Goal: Task Accomplishment & Management: Manage account settings

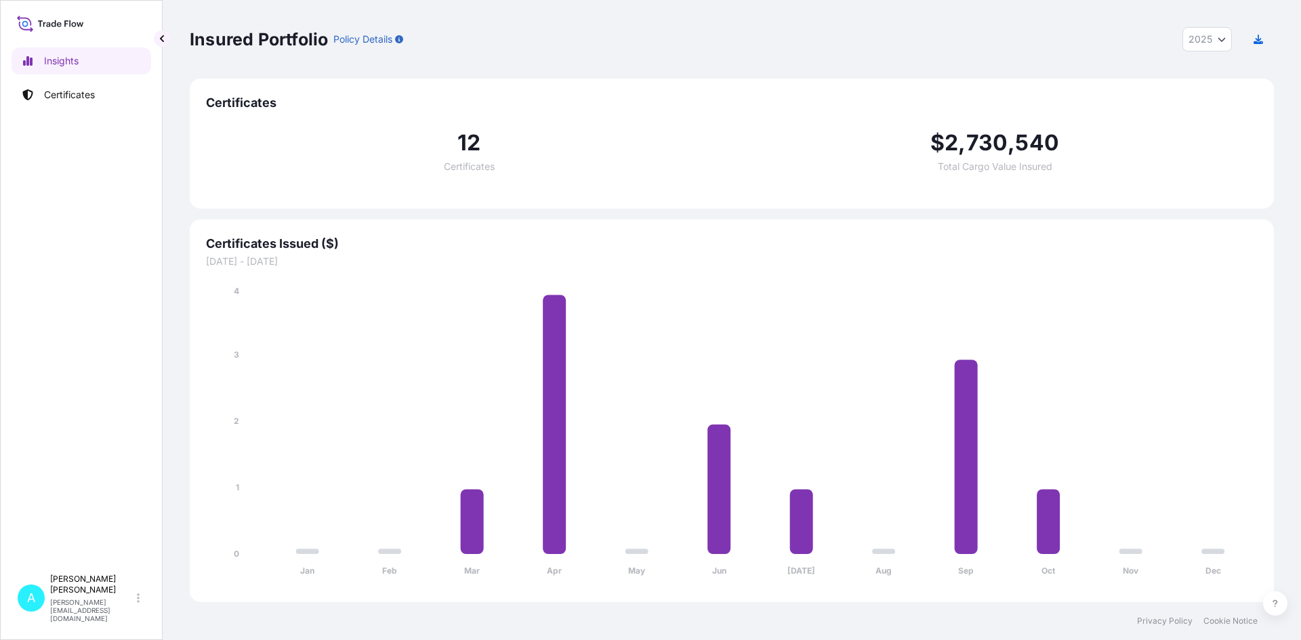
select select "2025"
click at [83, 91] on p "Certificates" at bounding box center [69, 95] width 51 height 14
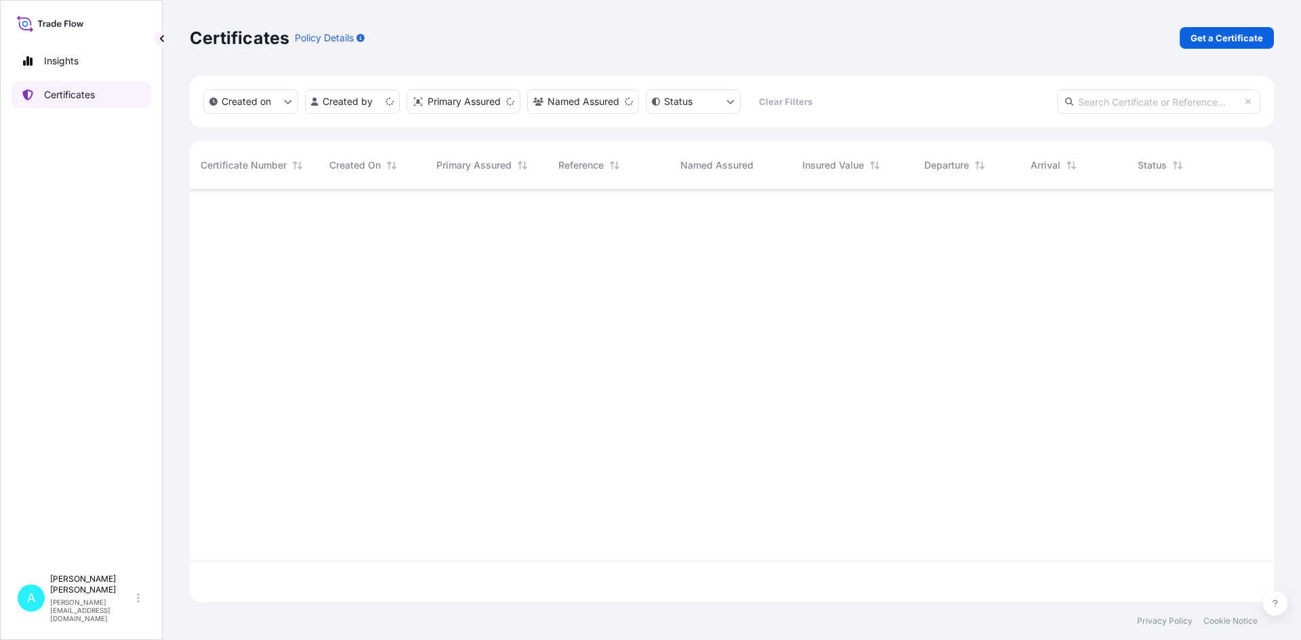
scroll to position [410, 1074]
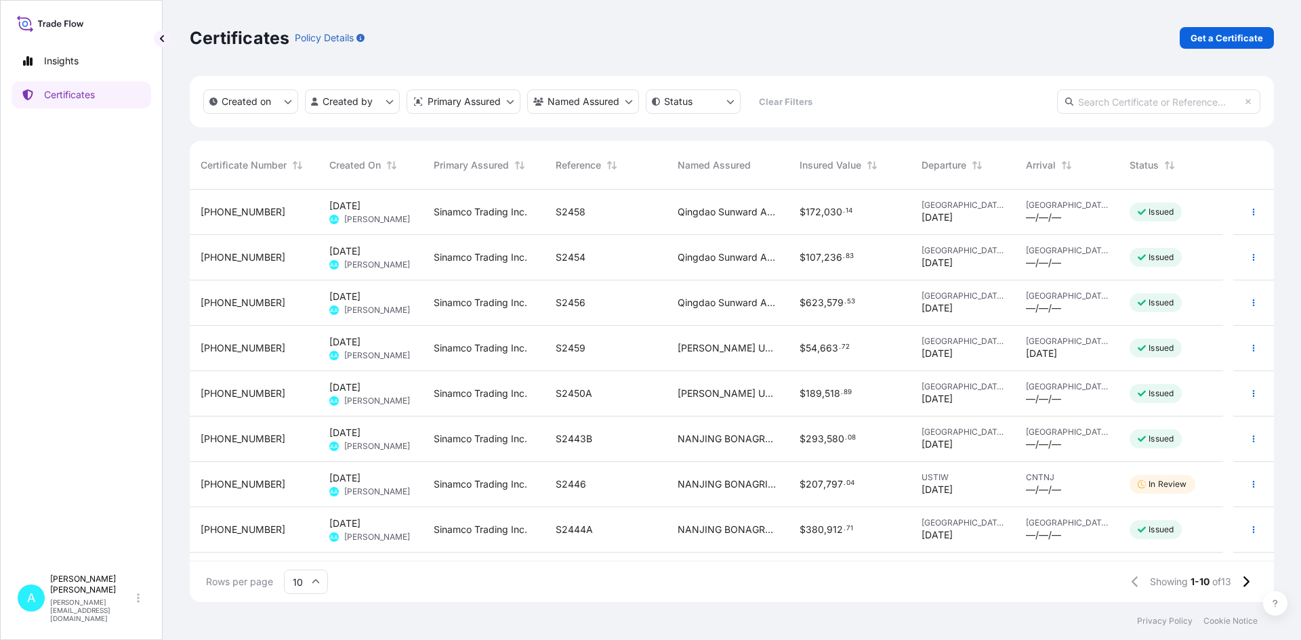
click at [608, 209] on div "S2458" at bounding box center [606, 212] width 100 height 14
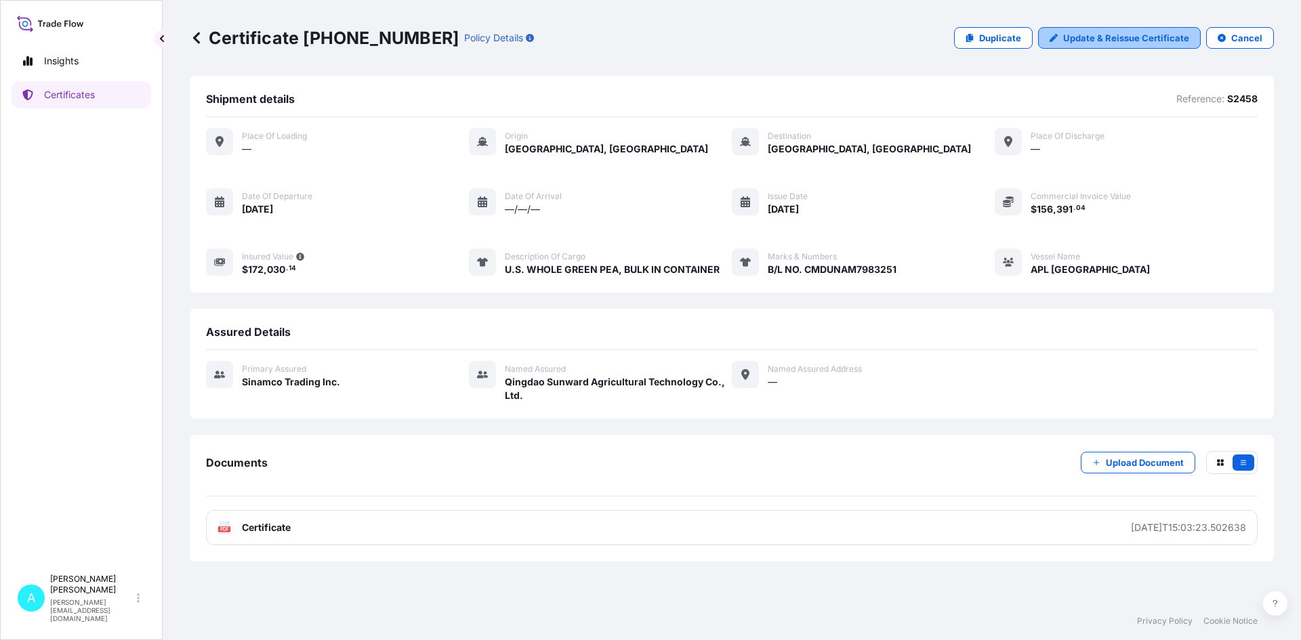
click at [1138, 39] on p "Update & Reissue Certificate" at bounding box center [1126, 38] width 126 height 14
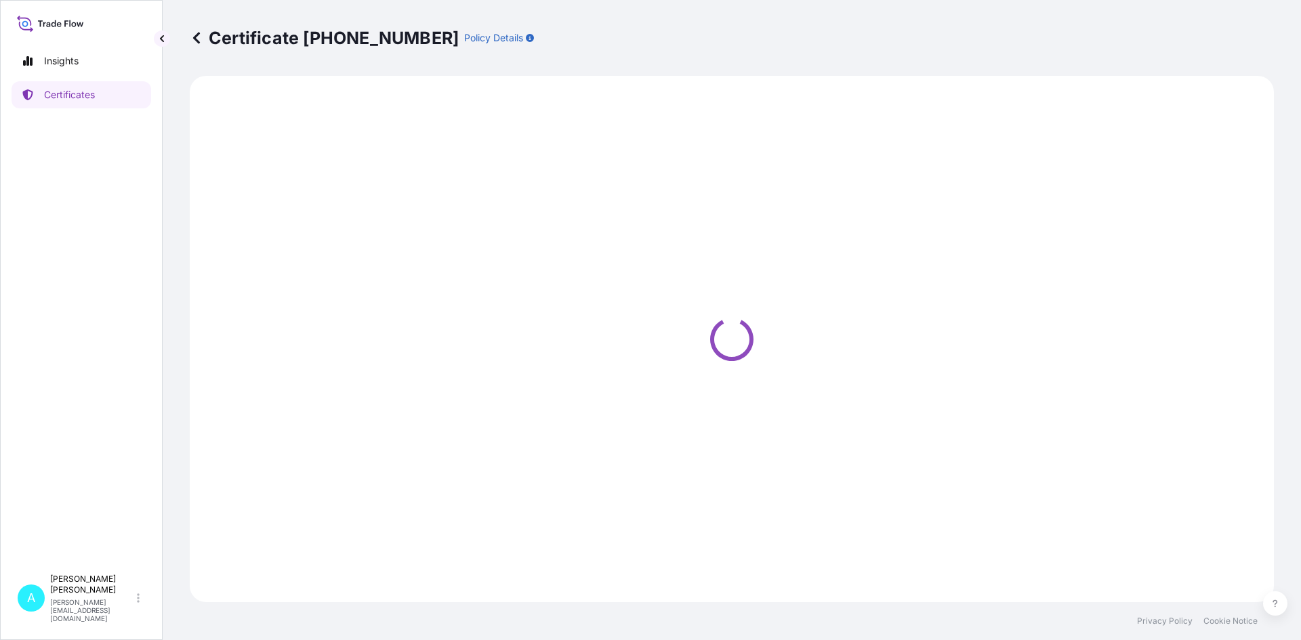
select select "Ocean Vessel"
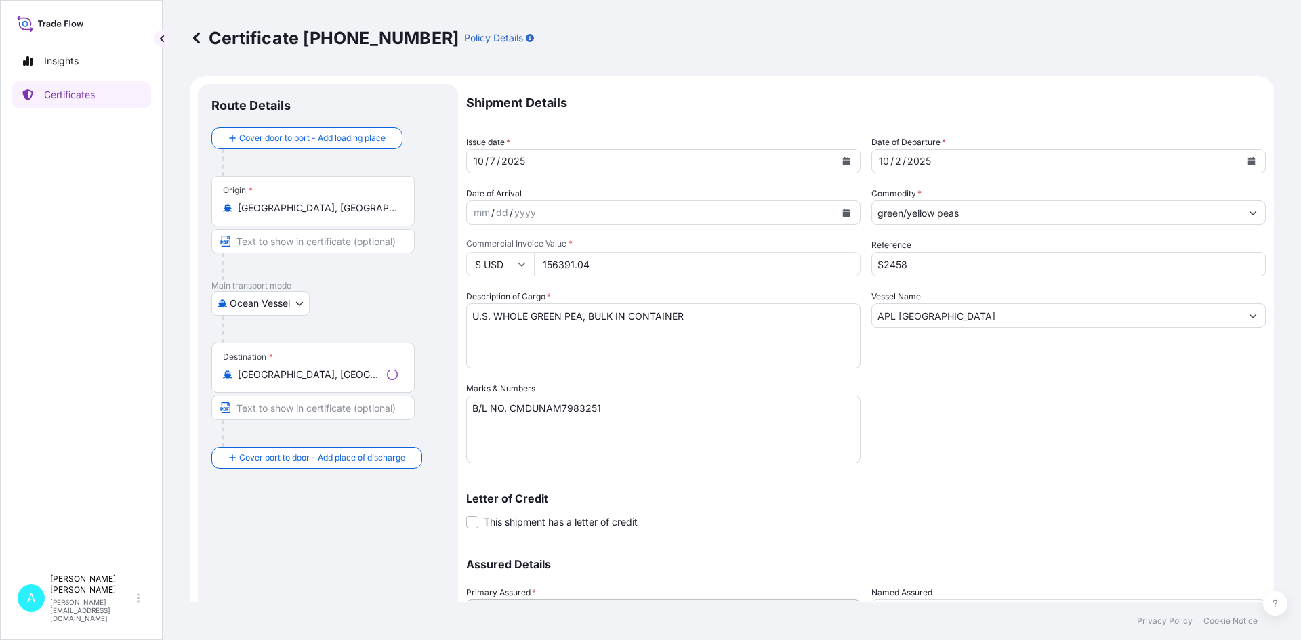
select select "31559"
click at [694, 266] on input "156391.04" at bounding box center [697, 264] width 327 height 24
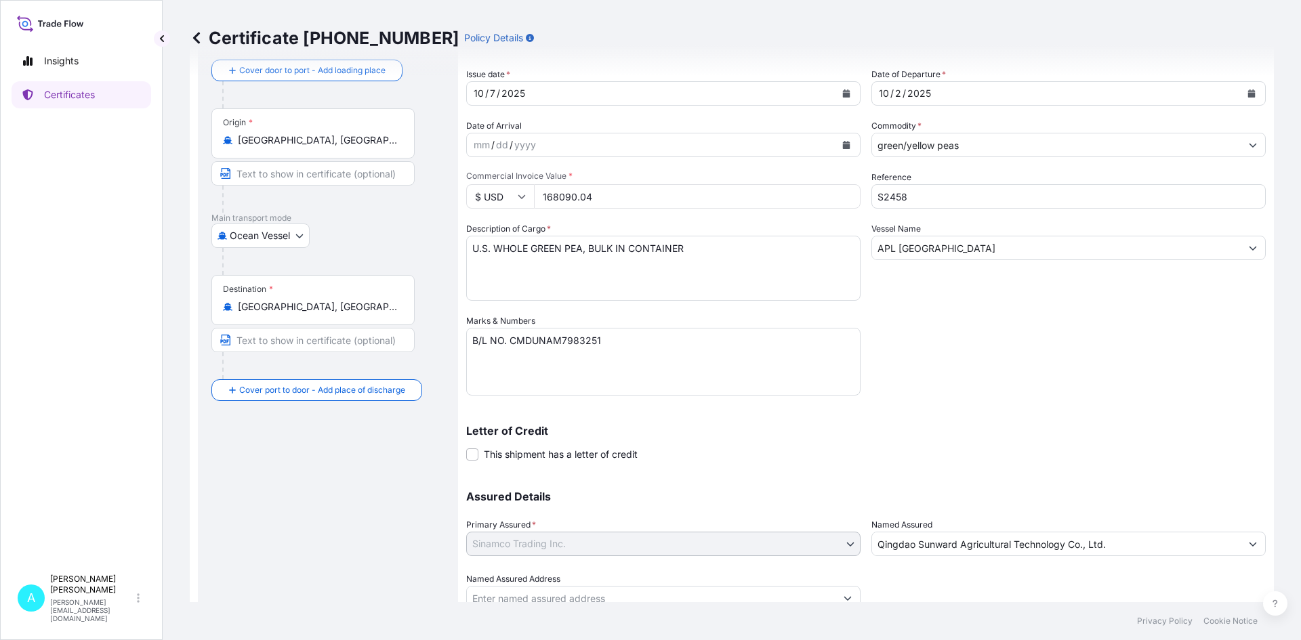
scroll to position [122, 0]
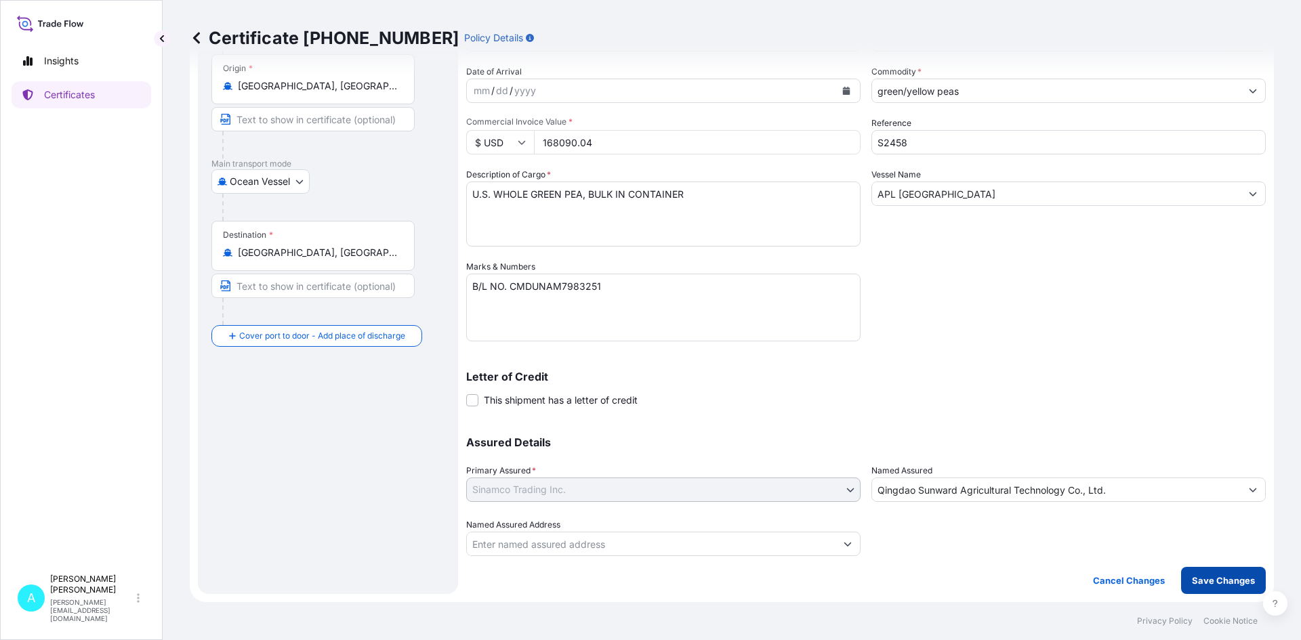
type input "168090.04"
click at [1190, 573] on button "Save Changes" at bounding box center [1223, 580] width 85 height 27
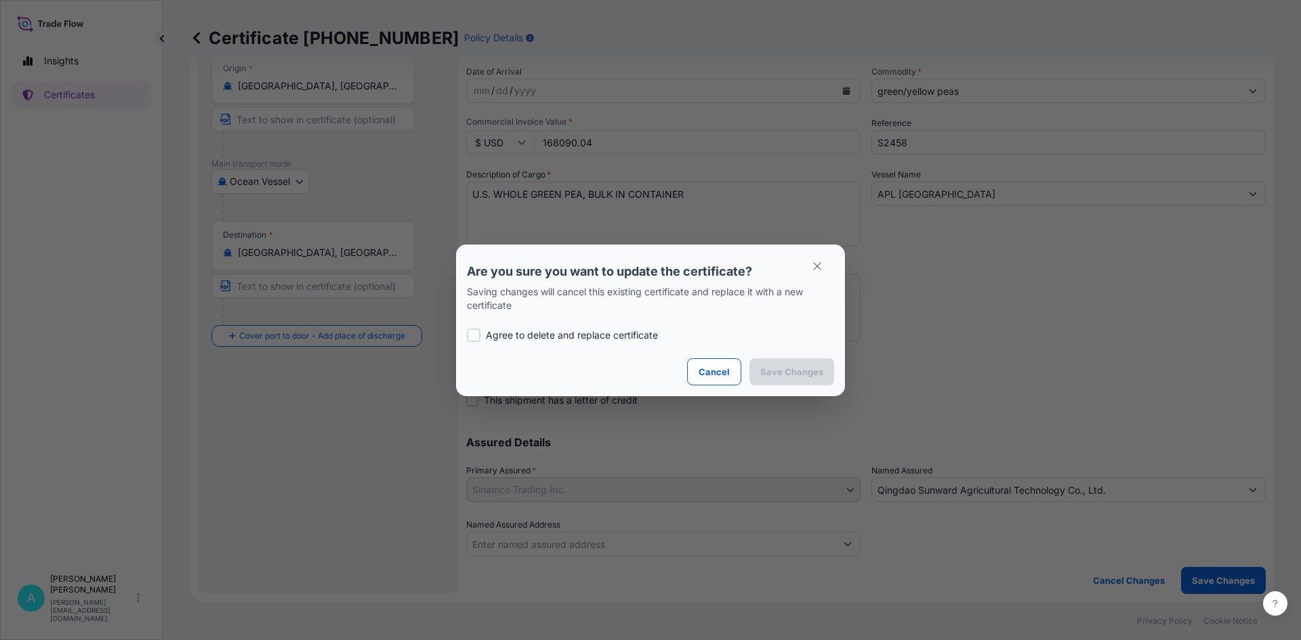
click at [476, 334] on div at bounding box center [474, 336] width 14 height 14
checkbox input "true"
click at [801, 373] on p "Save Changes" at bounding box center [791, 372] width 63 height 14
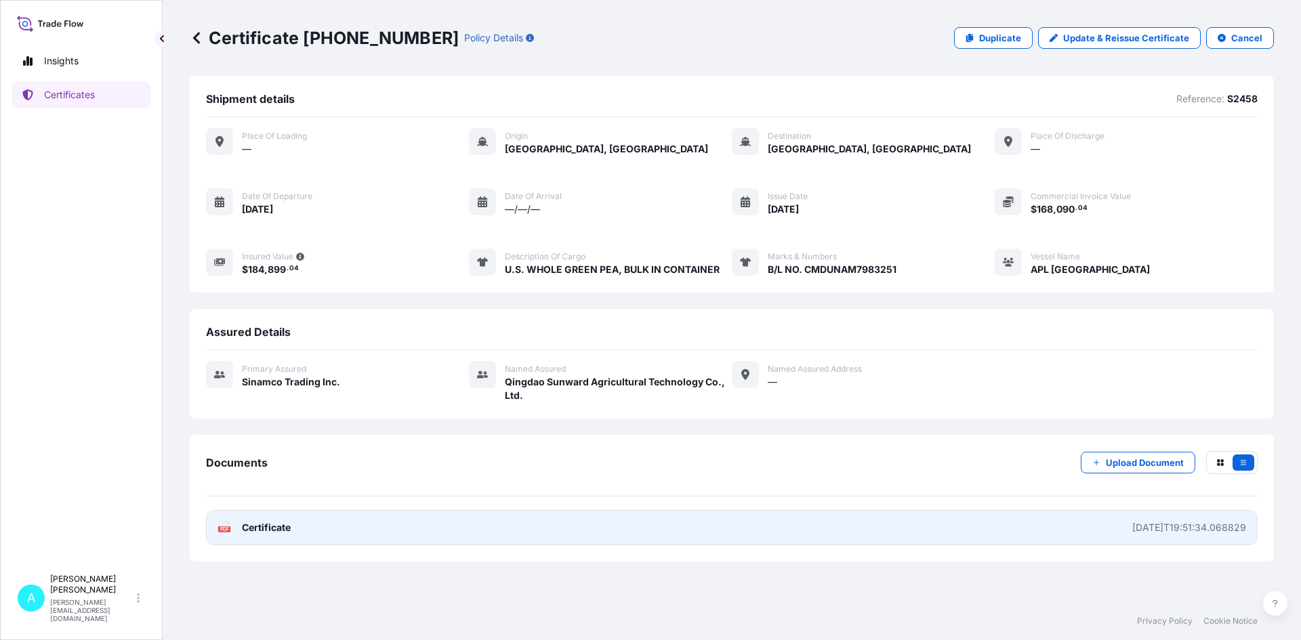
click at [1186, 524] on div "[DATE]T19:51:34.068829" at bounding box center [1189, 528] width 114 height 14
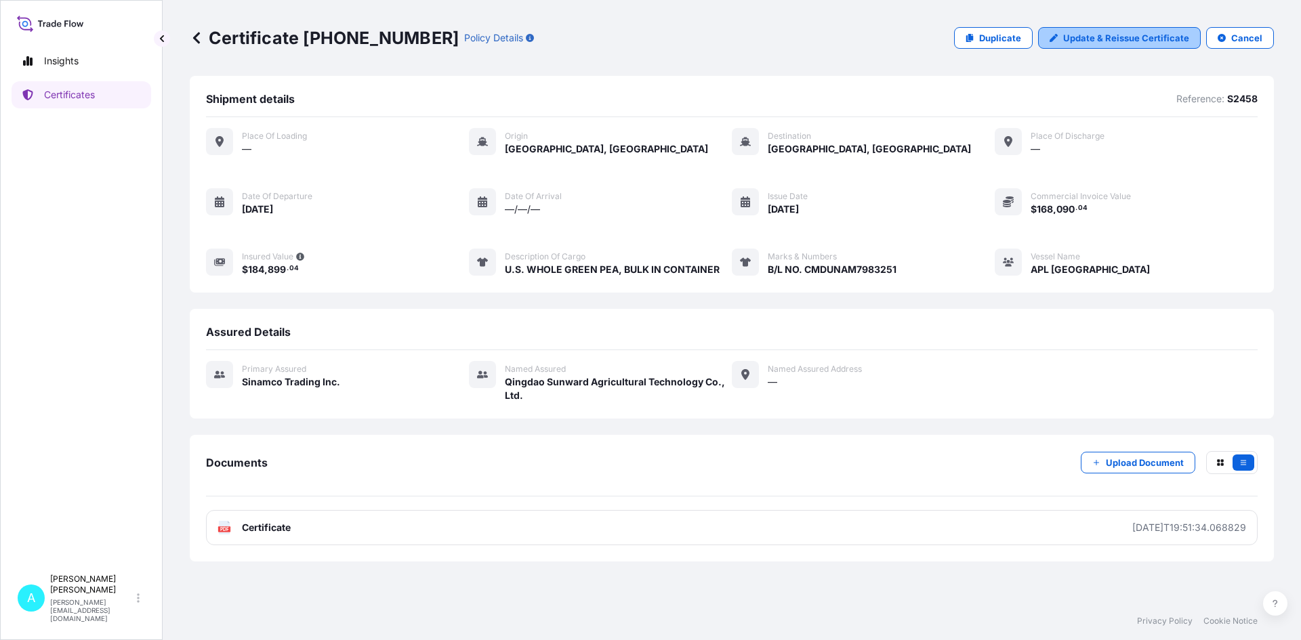
click at [1139, 40] on p "Update & Reissue Certificate" at bounding box center [1126, 38] width 126 height 14
select select "Ocean Vessel"
select select "31559"
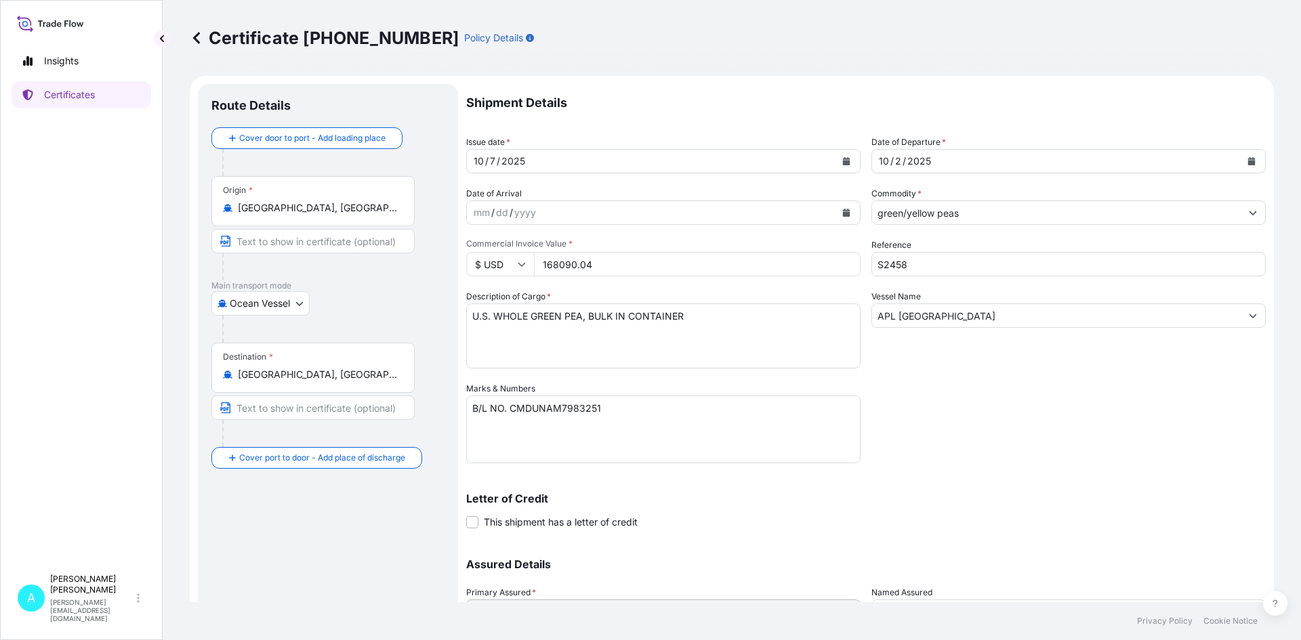
click at [574, 263] on input "168090.04" at bounding box center [697, 264] width 327 height 24
click at [568, 259] on input "16809.04" at bounding box center [697, 264] width 327 height 24
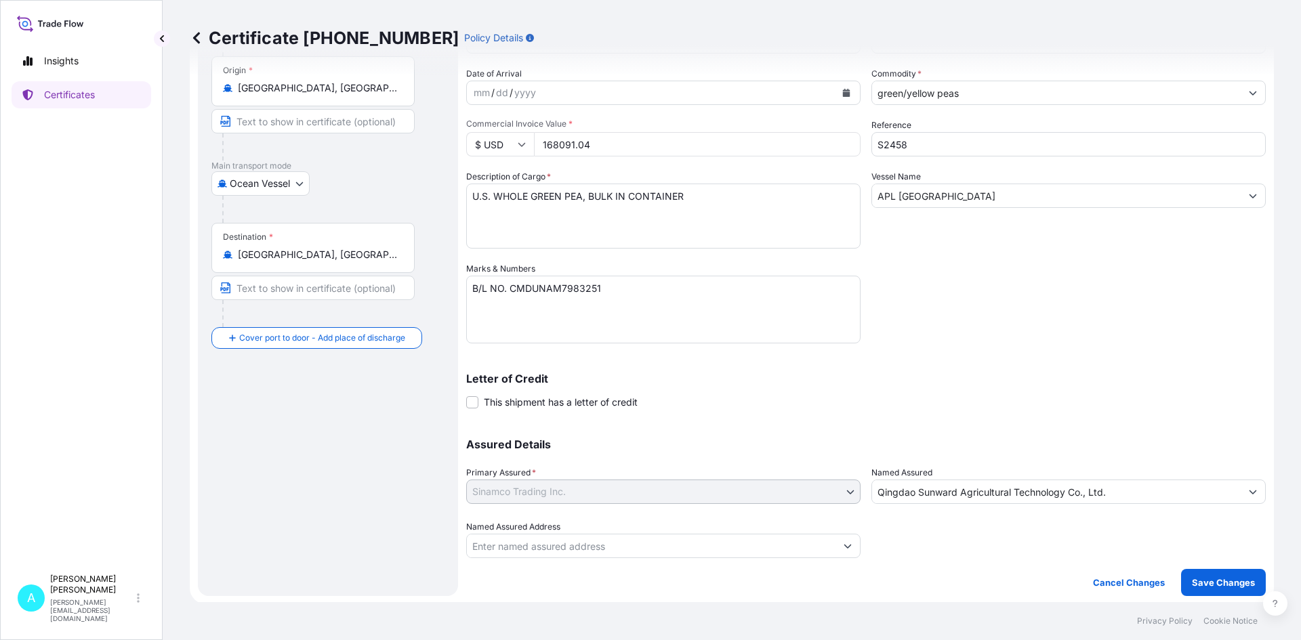
scroll to position [122, 0]
type input "168091.04"
click at [1209, 577] on p "Save Changes" at bounding box center [1223, 581] width 63 height 14
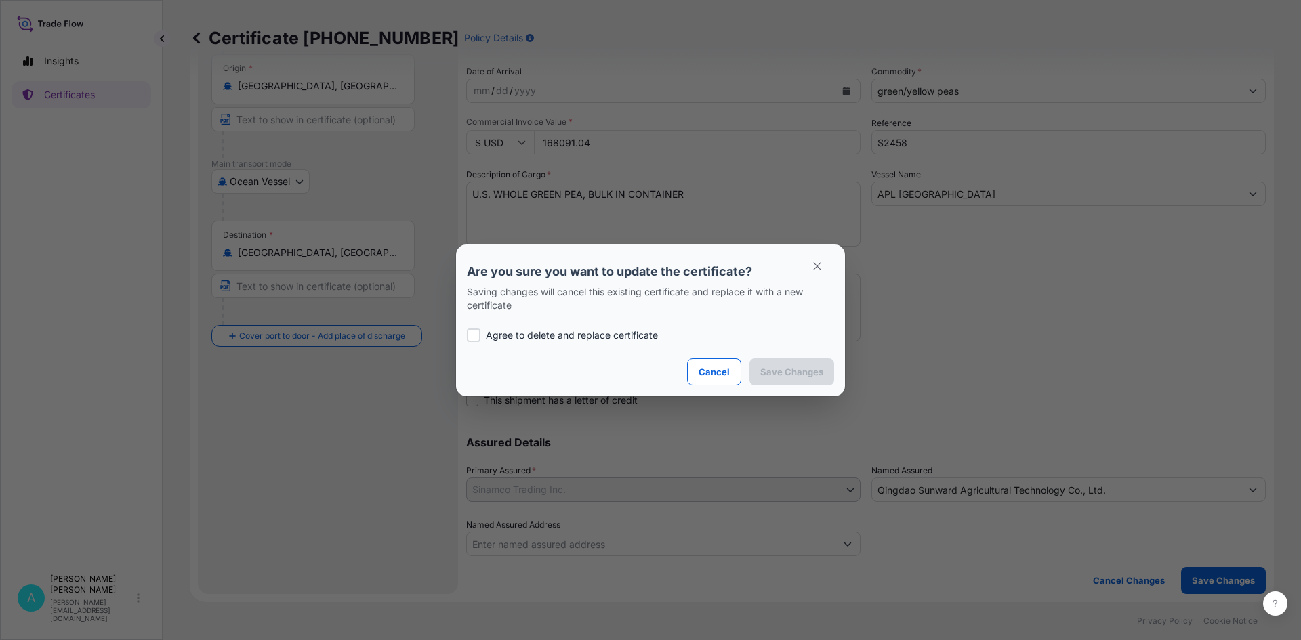
click at [476, 333] on div at bounding box center [474, 336] width 14 height 14
checkbox input "true"
click at [799, 365] on p "Save Changes" at bounding box center [791, 372] width 63 height 14
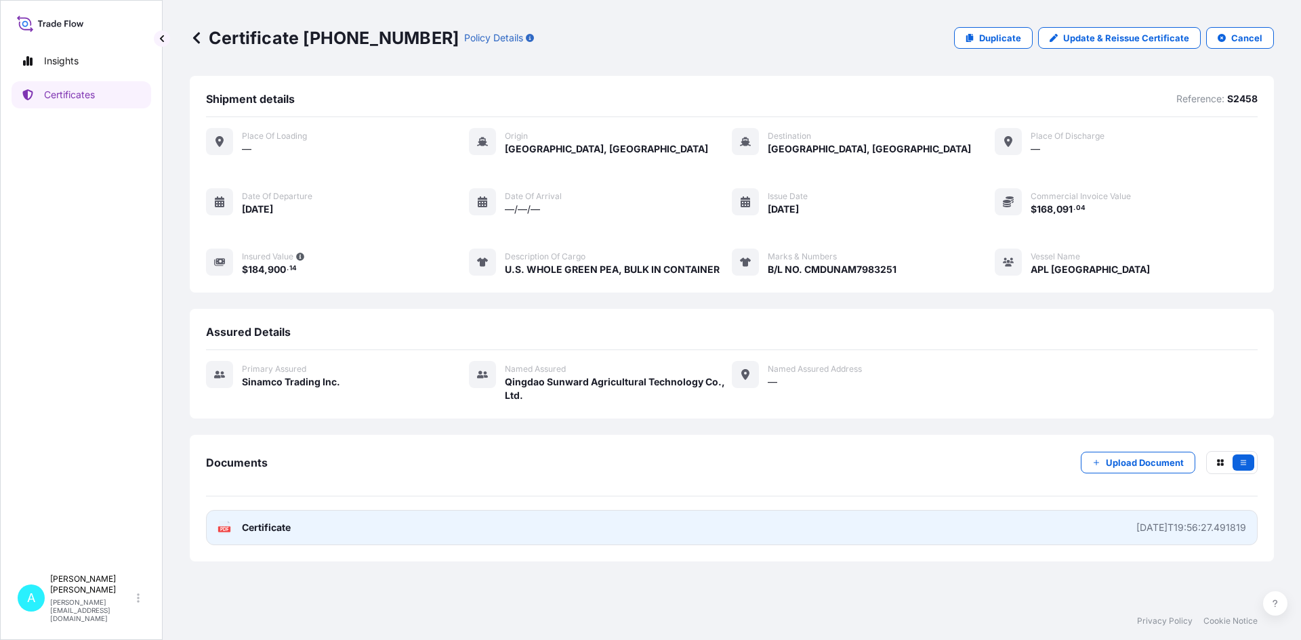
click at [1215, 532] on div "[DATE]T19:56:27.491819" at bounding box center [1191, 528] width 110 height 14
